Goal: Navigation & Orientation: Find specific page/section

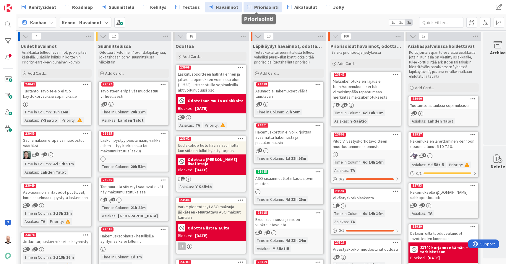
click at [257, 6] on span "Priorisointi" at bounding box center [266, 7] width 24 height 7
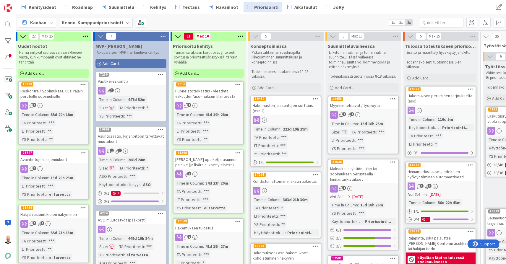
scroll to position [0, 3]
click at [197, 162] on div "Hakemuksen opiskelija-asunnon painike (ja lisärajaukset yleisesti)" at bounding box center [208, 162] width 70 height 13
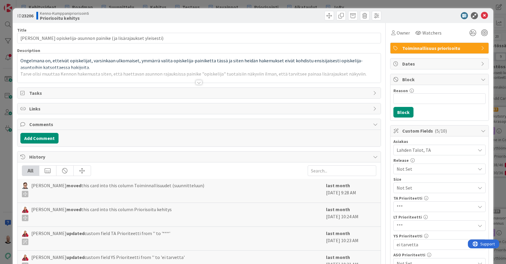
click at [198, 82] on div at bounding box center [199, 82] width 6 height 5
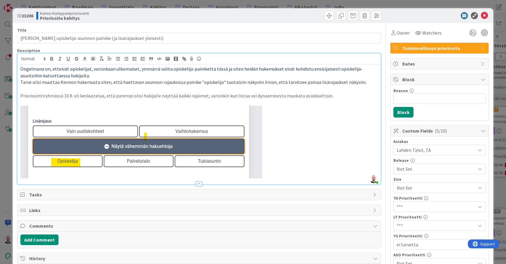
click at [210, 95] on p "Priorisointiryhmässä 10.9. oli keskustelua, että parempi olisi hakijalle näyttä…" at bounding box center [198, 95] width 357 height 7
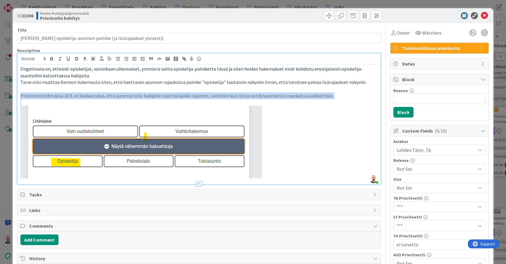
click at [210, 95] on p "Priorisointiryhmässä 10.9. oli keskustelua, että parempi olisi hakijalle näyttä…" at bounding box center [198, 95] width 357 height 7
click at [230, 94] on p "Priorisointiryhmässä 10.9. oli keskustelua, että parempi olisi hakijalle näyttä…" at bounding box center [198, 95] width 357 height 7
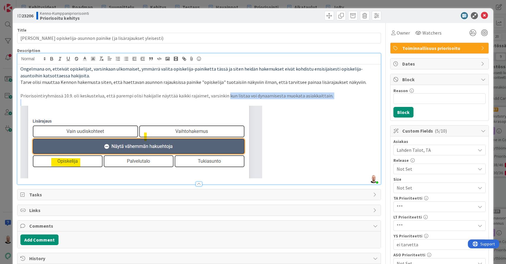
drag, startPoint x: 223, startPoint y: 95, endPoint x: 196, endPoint y: 101, distance: 27.6
click at [196, 101] on div "Ongelmana on, etteivät opiskelijat, varsinkaan ulkomaiset, ymmärrä valita opisk…" at bounding box center [198, 124] width 363 height 120
click at [203, 94] on p "Priorisointiryhmässä 10.9. oli keskustelua, että parempi olisi hakijalle näyttä…" at bounding box center [198, 95] width 357 height 7
click at [205, 3] on div "ID 23206 Kenno-Kumppanipriorisointi Priorisoitu kehitys Title 66 / 128 Hakemuks…" at bounding box center [253, 132] width 506 height 264
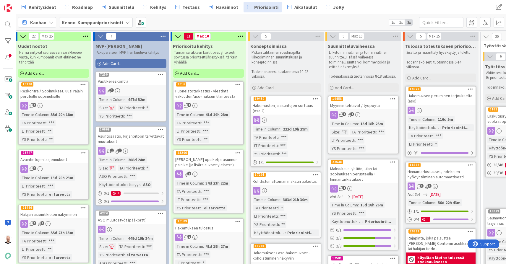
scroll to position [0, 3]
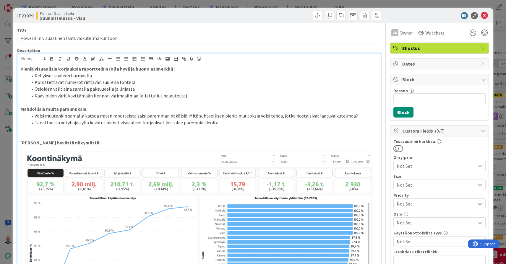
scroll to position [25, 0]
click at [129, 5] on div "ID 23079 Kenno - Suunnittelu Suunnittelussa - Visu Title 45 / 128 PowerBI:n vis…" at bounding box center [253, 132] width 506 height 264
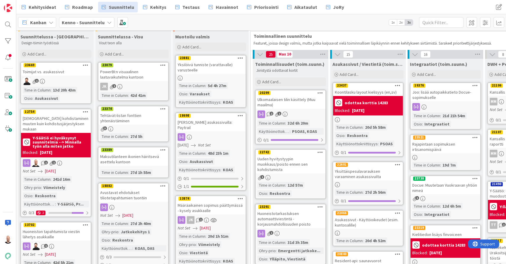
scroll to position [1, 78]
